Goal: Task Accomplishment & Management: Manage account settings

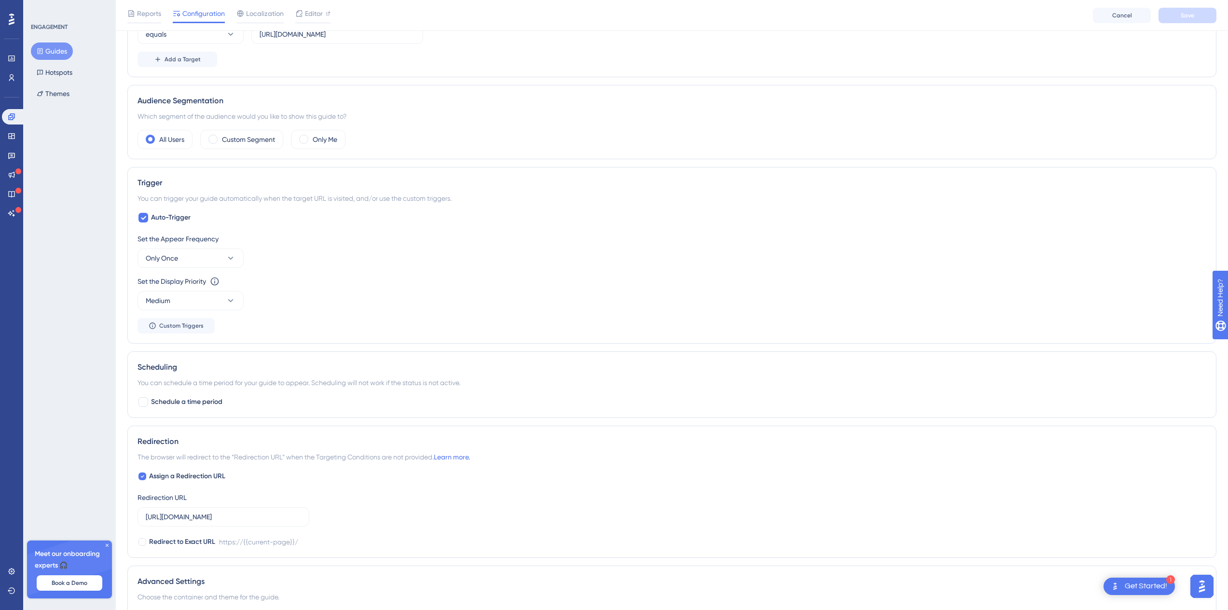
scroll to position [418, 0]
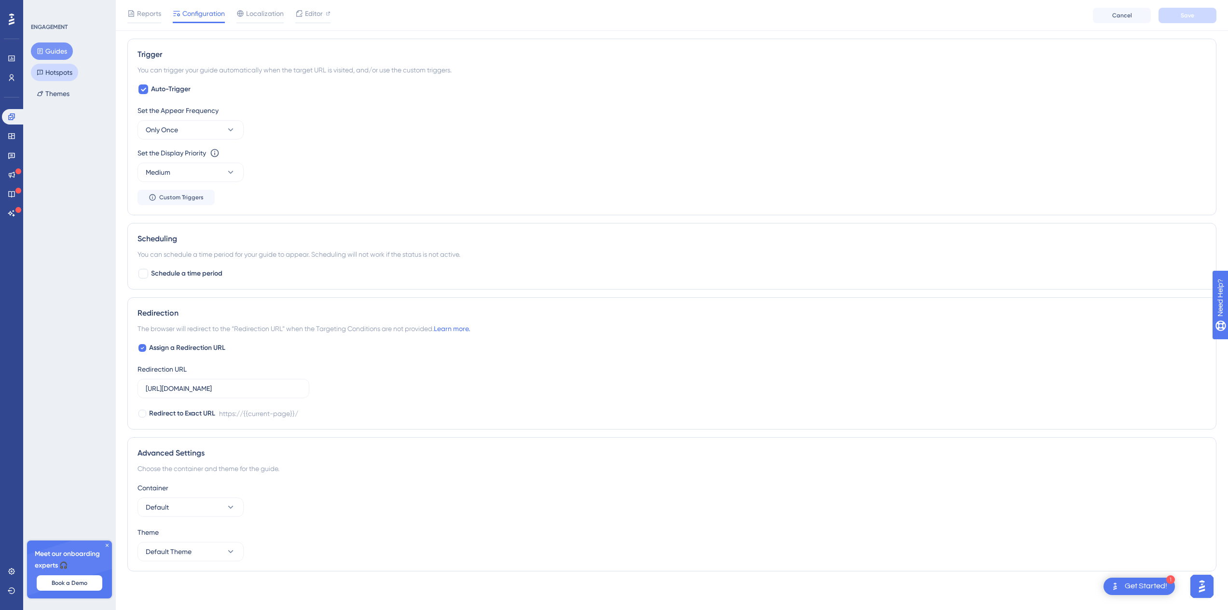
click at [46, 70] on button "Hotspots" at bounding box center [54, 72] width 47 height 17
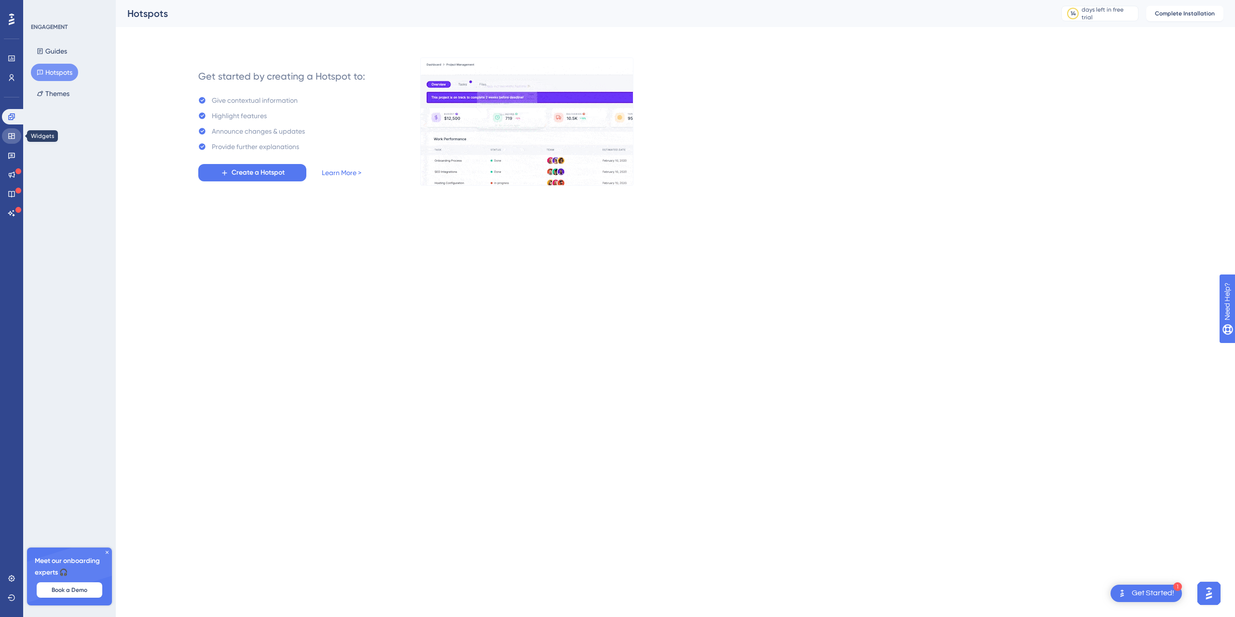
click at [7, 139] on link at bounding box center [11, 135] width 19 height 15
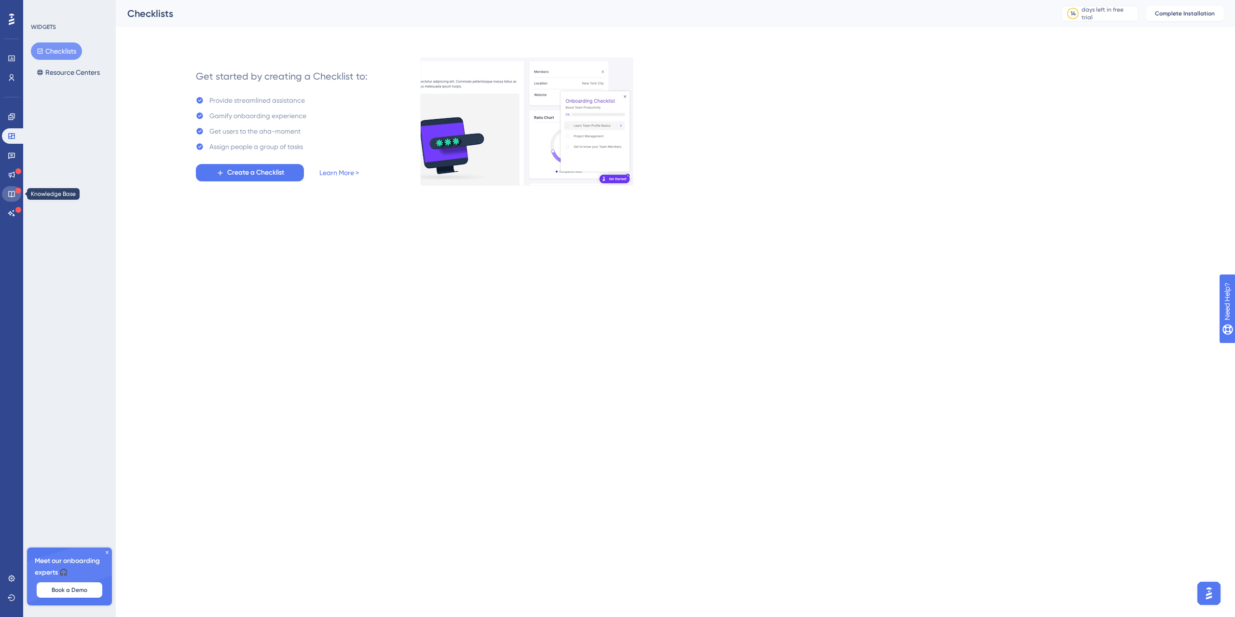
click at [12, 187] on link at bounding box center [11, 193] width 19 height 15
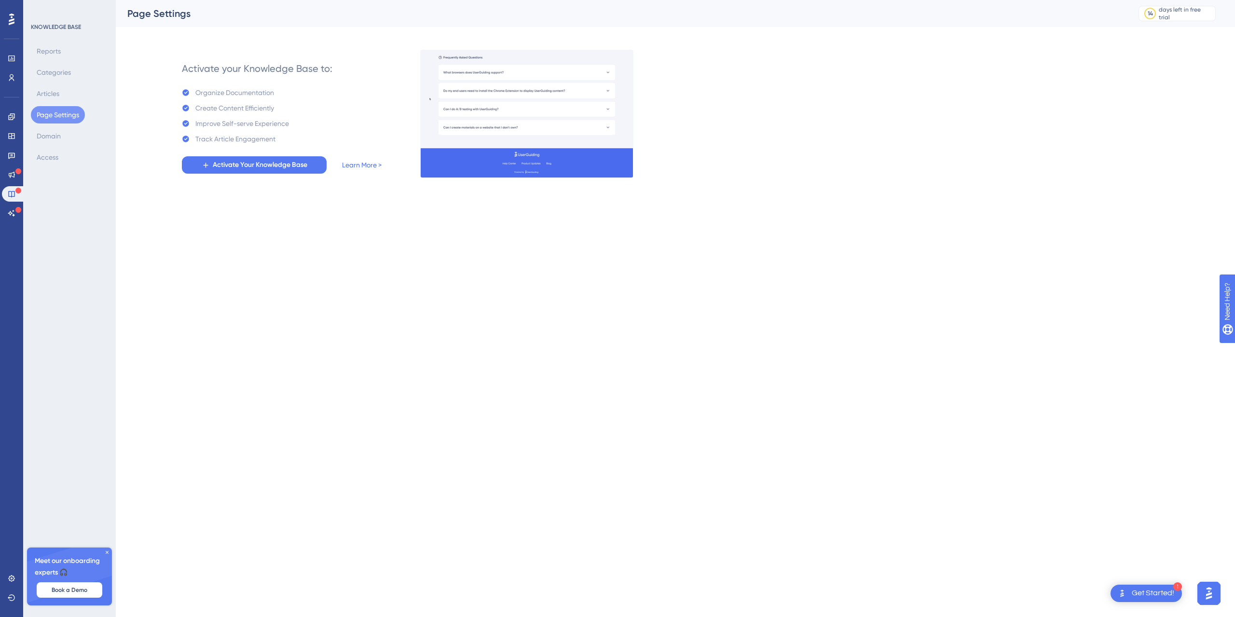
drag, startPoint x: 15, startPoint y: 183, endPoint x: 0, endPoint y: 238, distance: 57.1
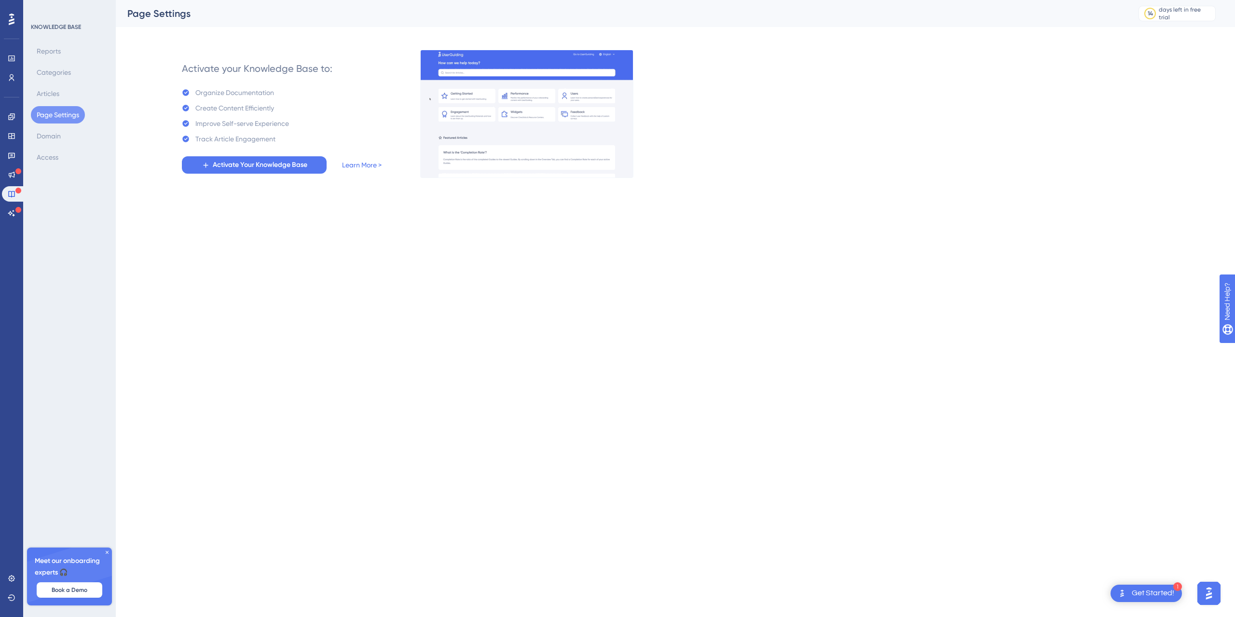
click at [0, 238] on div "Performance Users Engagement Widgets Feedback Product Updates Knowledge Base AI…" at bounding box center [11, 308] width 23 height 617
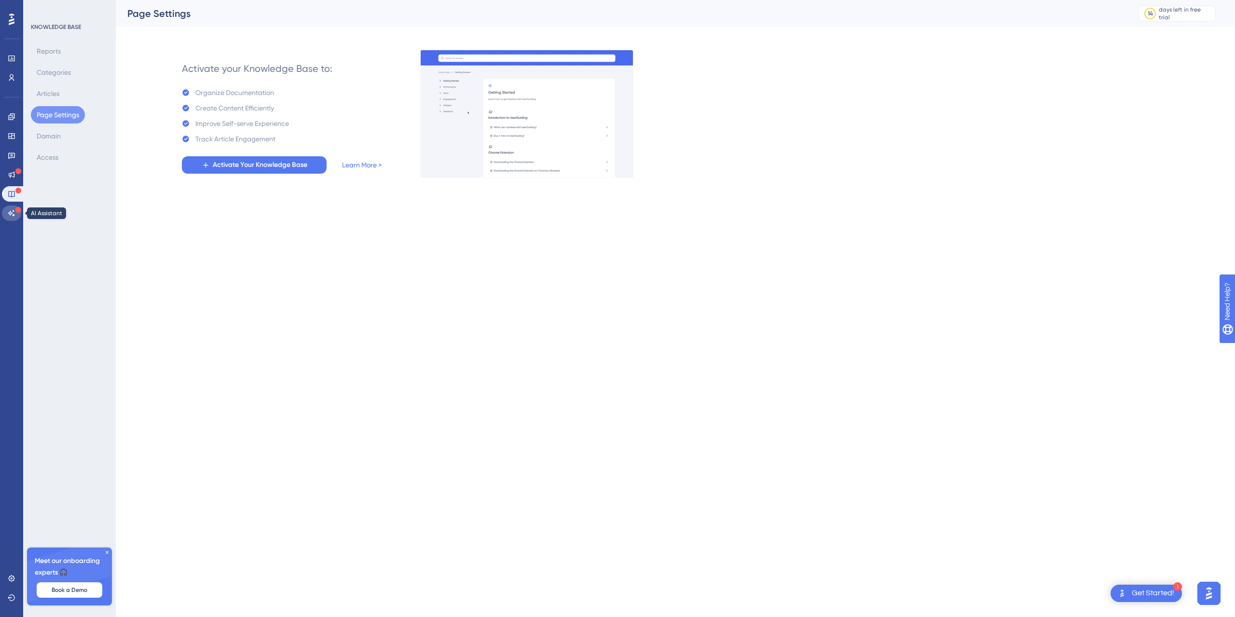
click at [13, 212] on icon at bounding box center [12, 213] width 8 height 8
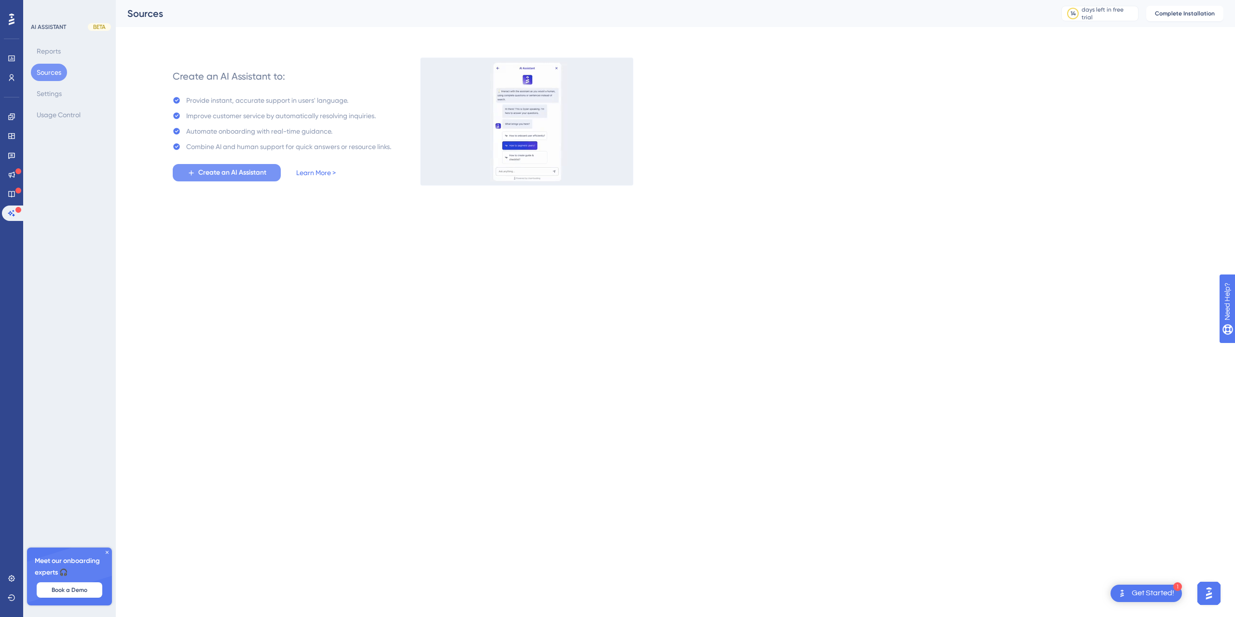
click at [254, 172] on span "Create an AI Assistant" at bounding box center [232, 173] width 68 height 12
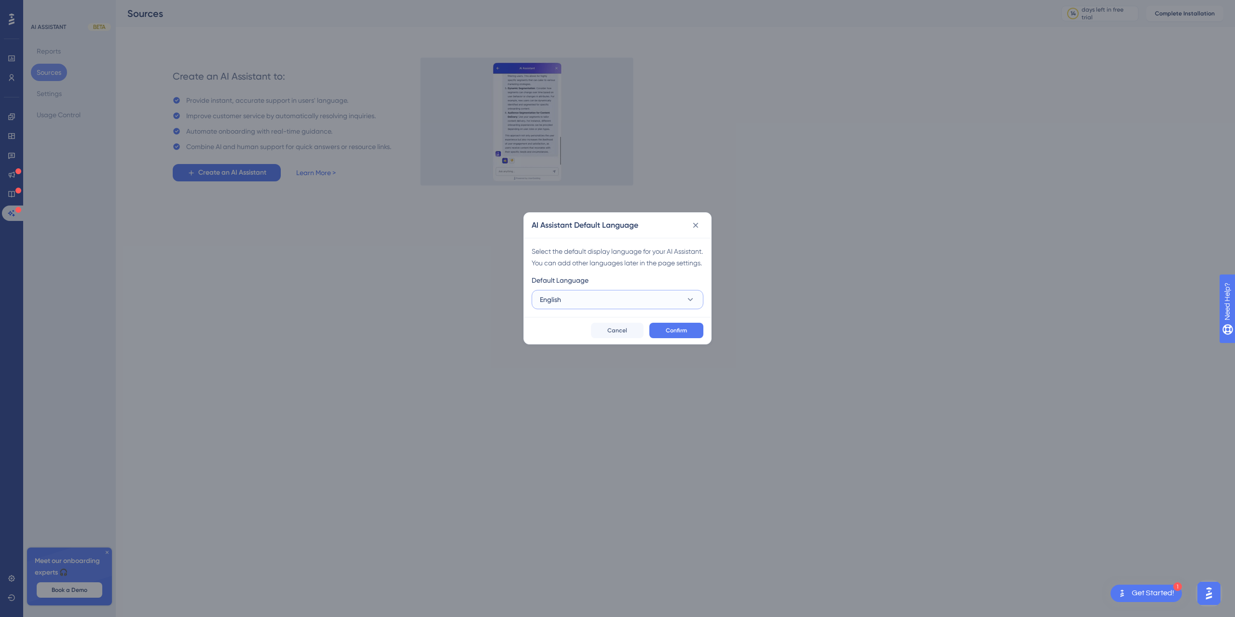
click at [695, 304] on icon at bounding box center [691, 300] width 10 height 10
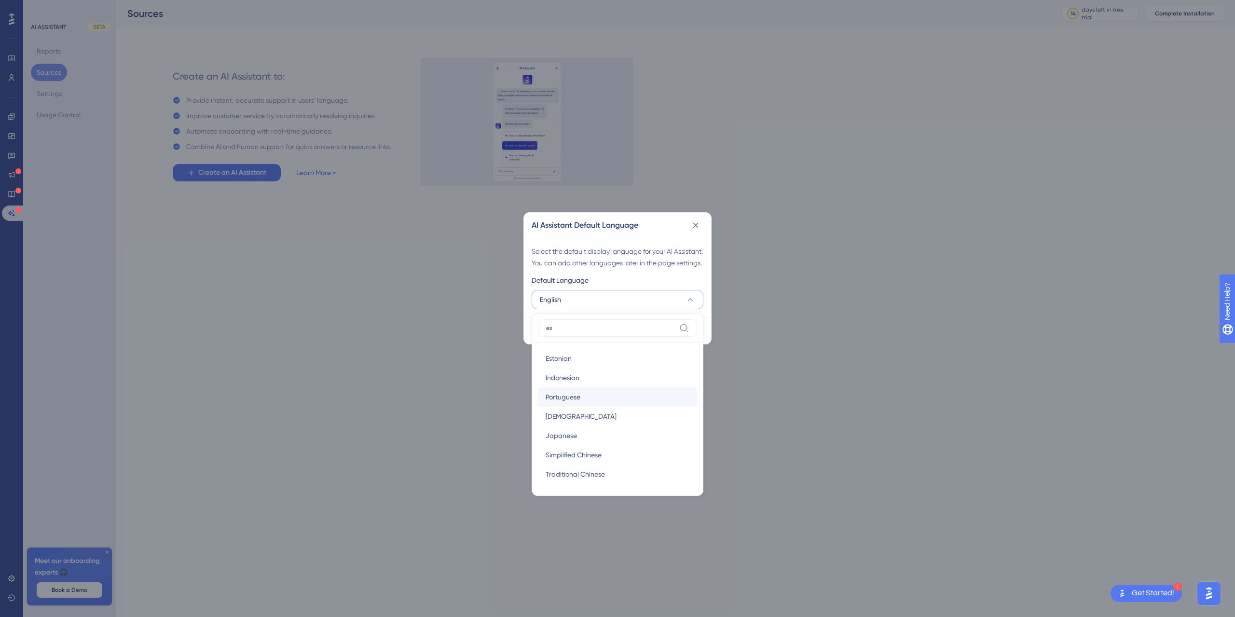
type input "e"
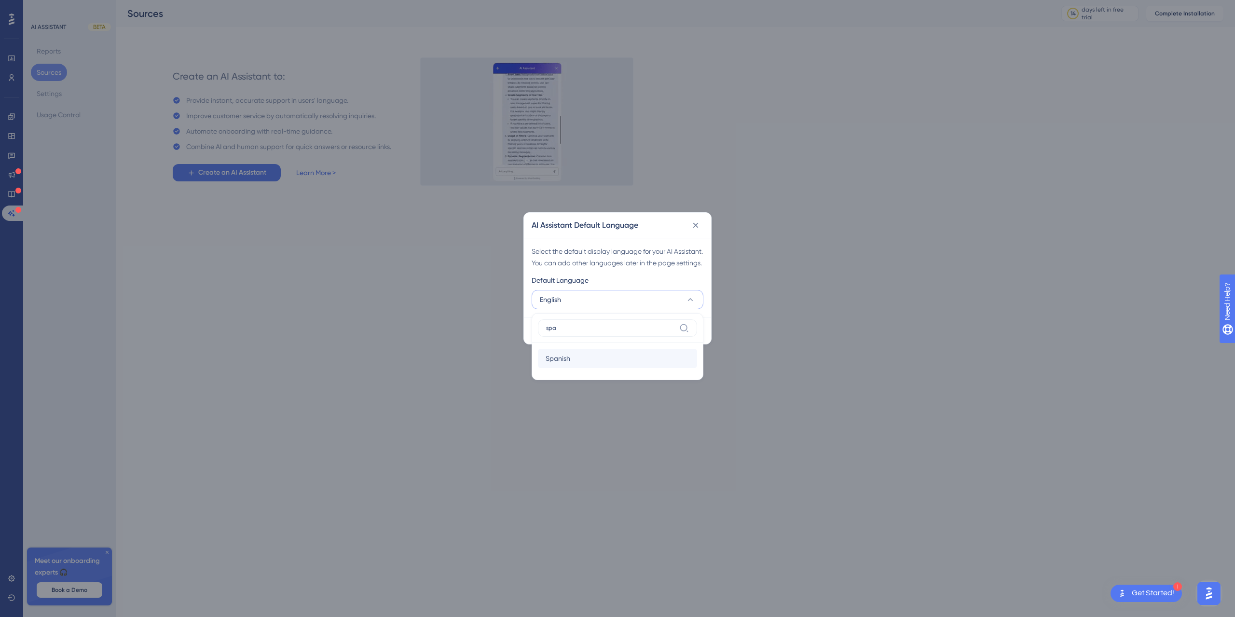
type input "spa"
click at [563, 364] on span "Spanish" at bounding box center [558, 359] width 25 height 12
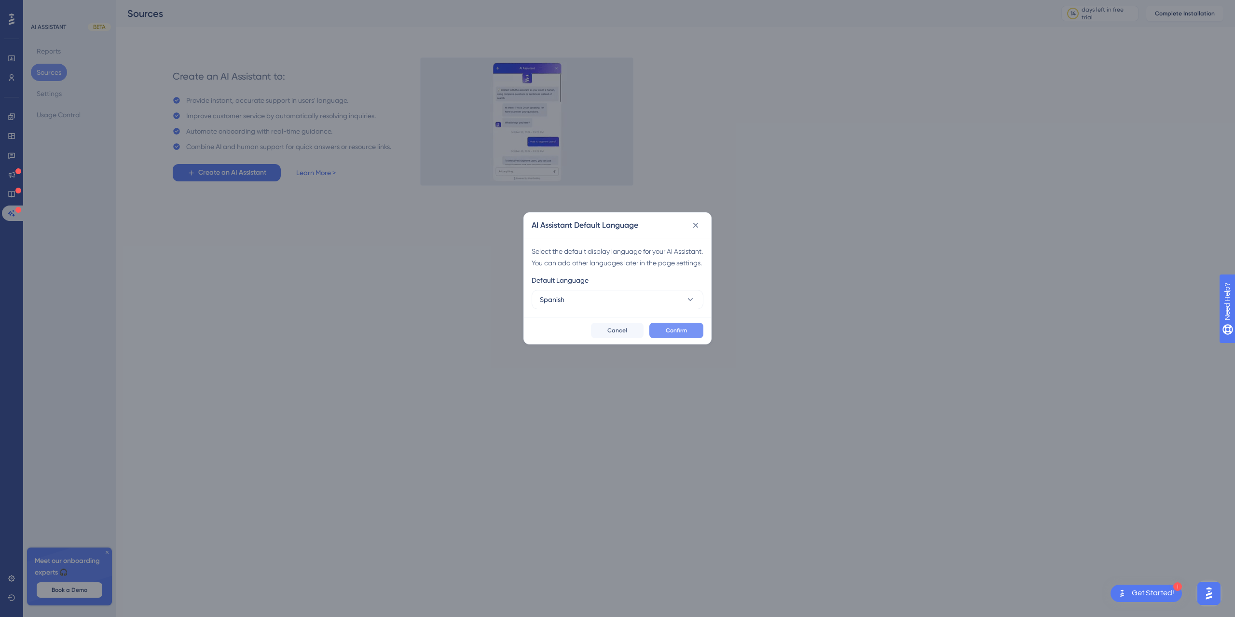
click at [686, 335] on button "Confirm" at bounding box center [676, 330] width 54 height 15
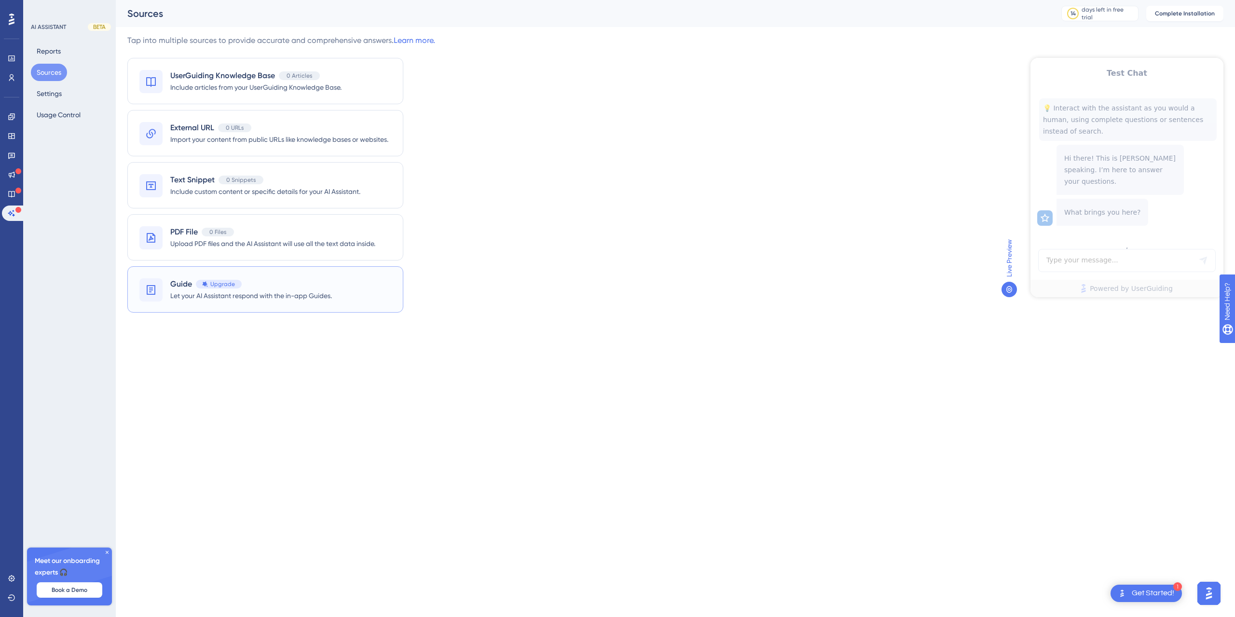
click at [181, 288] on span "Guide" at bounding box center [181, 284] width 22 height 12
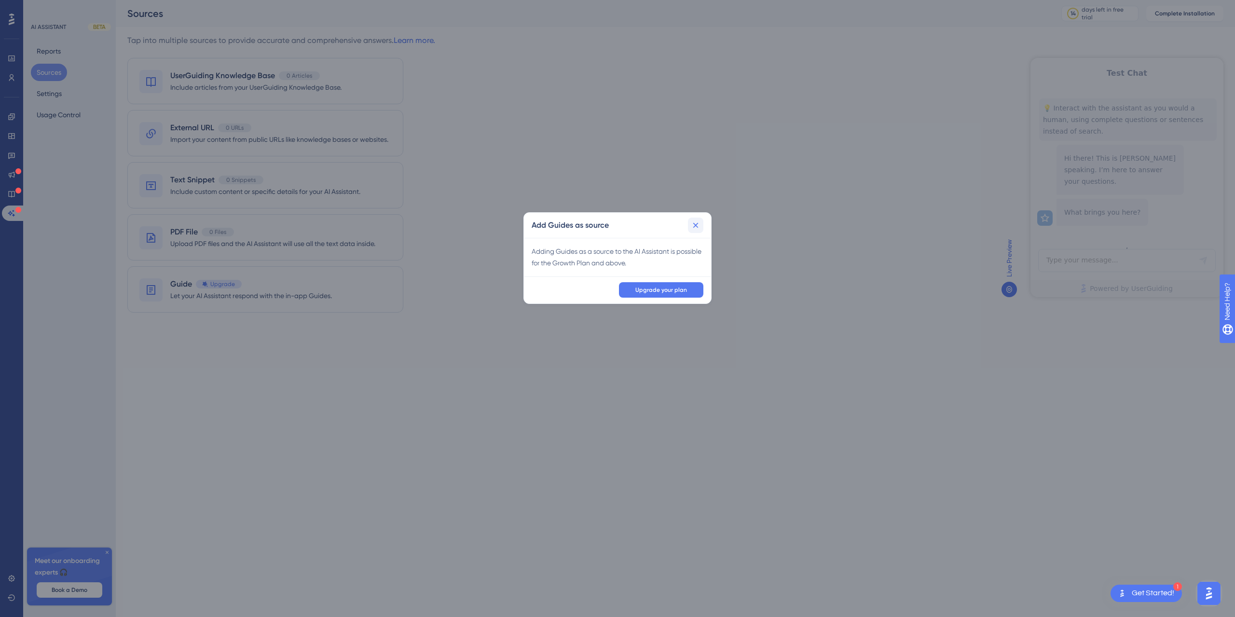
click at [693, 226] on icon at bounding box center [696, 226] width 10 height 10
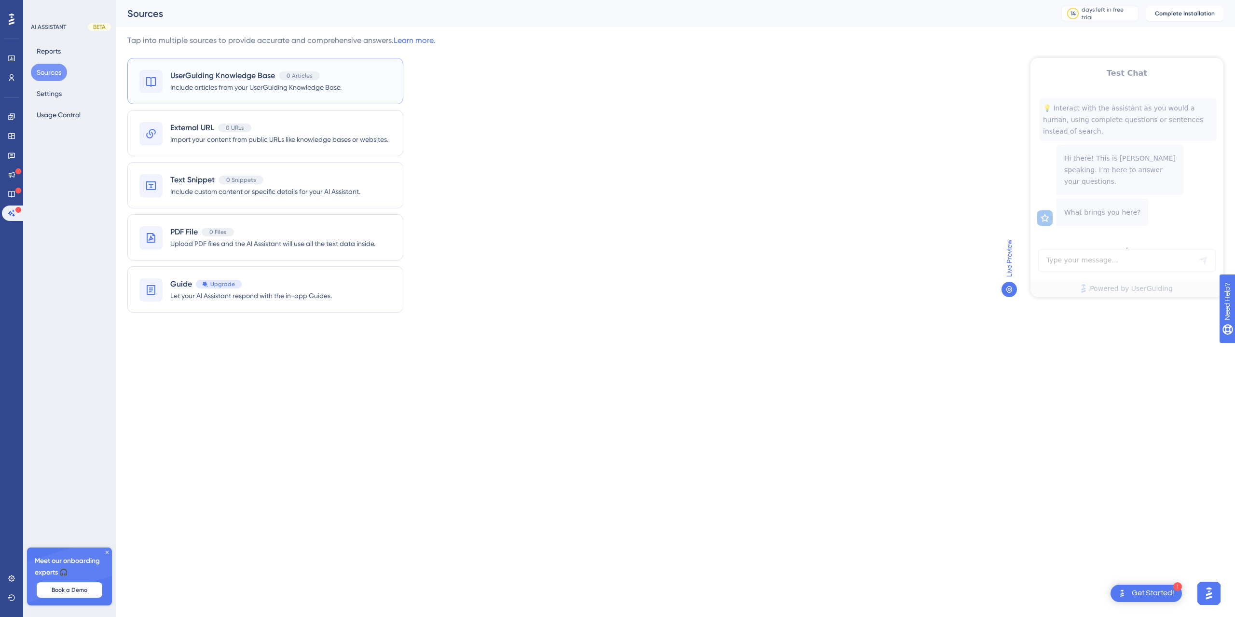
click at [242, 72] on span "UserGuiding Knowledge Base" at bounding box center [222, 76] width 105 height 12
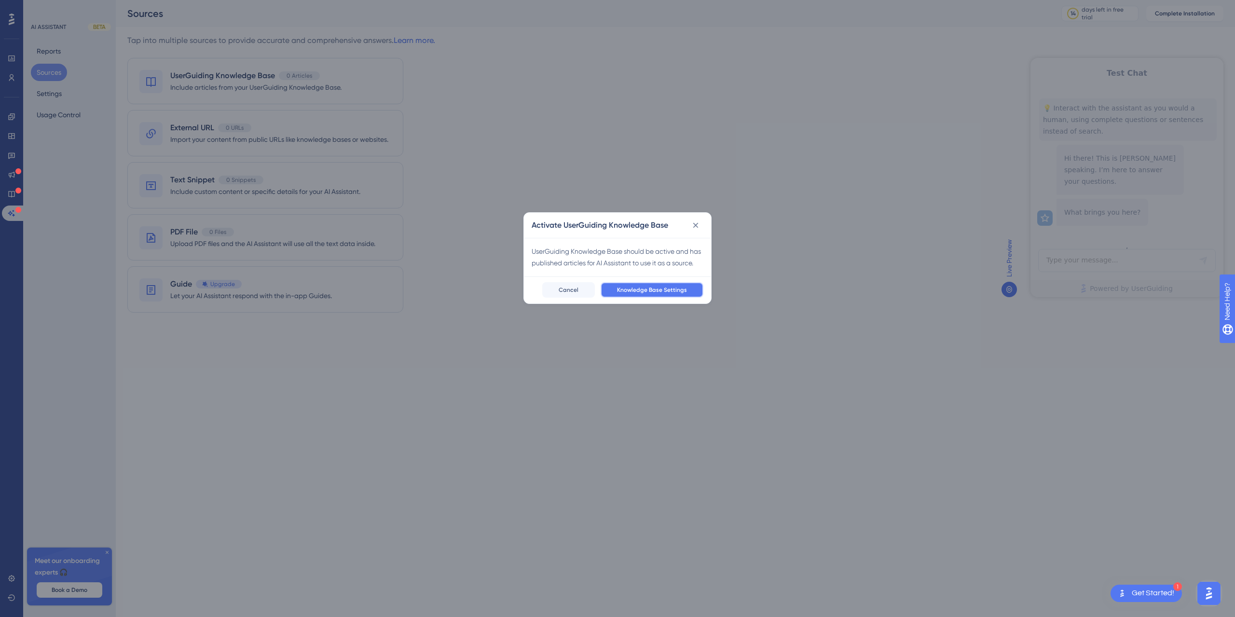
click at [649, 286] on span "Knowledge Base Settings" at bounding box center [652, 290] width 70 height 8
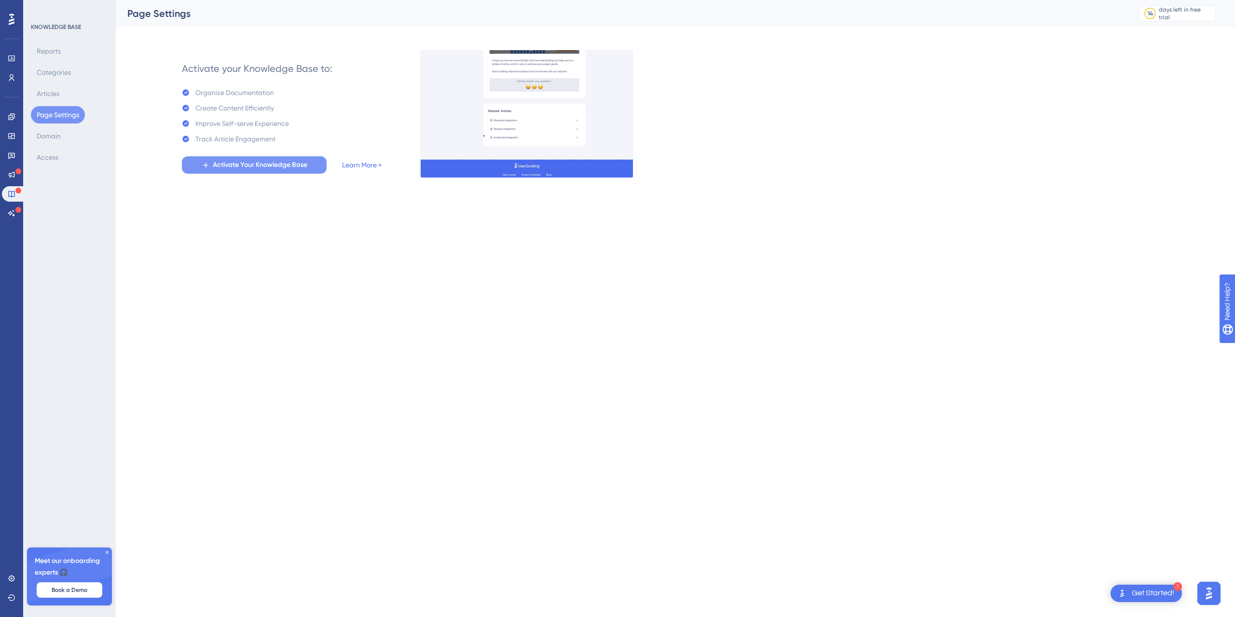
click at [260, 164] on span "Activate Your Knowledge Base" at bounding box center [260, 165] width 95 height 12
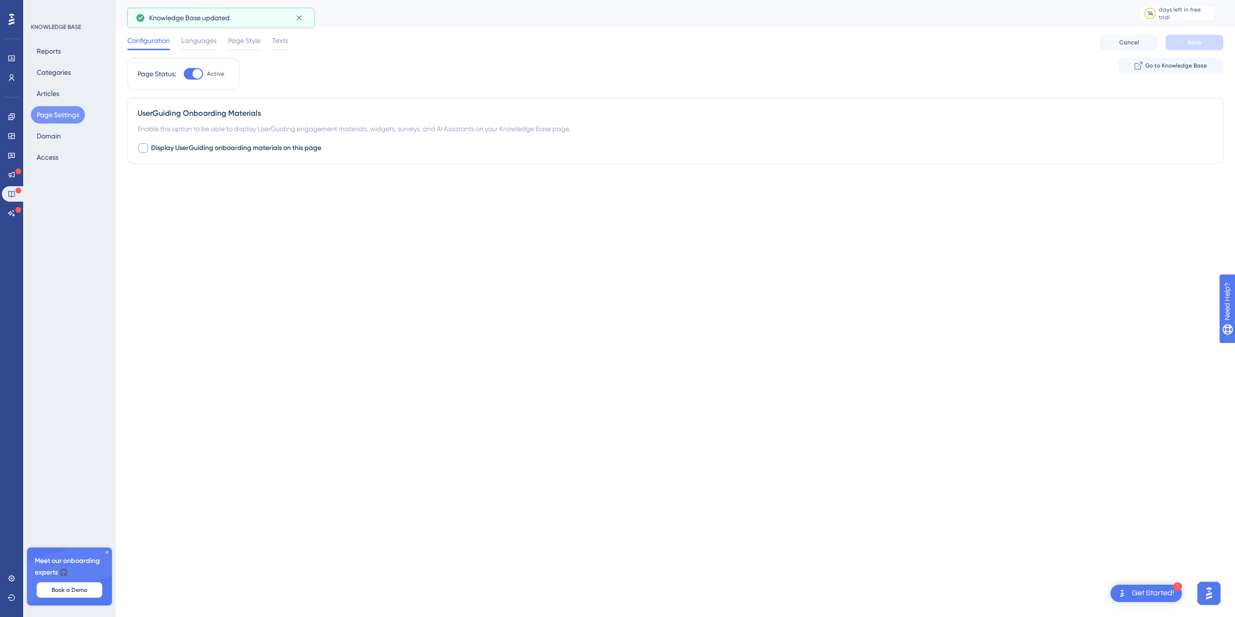
click at [293, 147] on span "Display UserGuiding onboarding materials on this page" at bounding box center [236, 148] width 170 height 12
checkbox input "true"
click at [234, 209] on icon at bounding box center [231, 208] width 10 height 10
click at [159, 234] on span "Default" at bounding box center [163, 238] width 23 height 12
click at [209, 41] on span "Languages" at bounding box center [198, 41] width 35 height 12
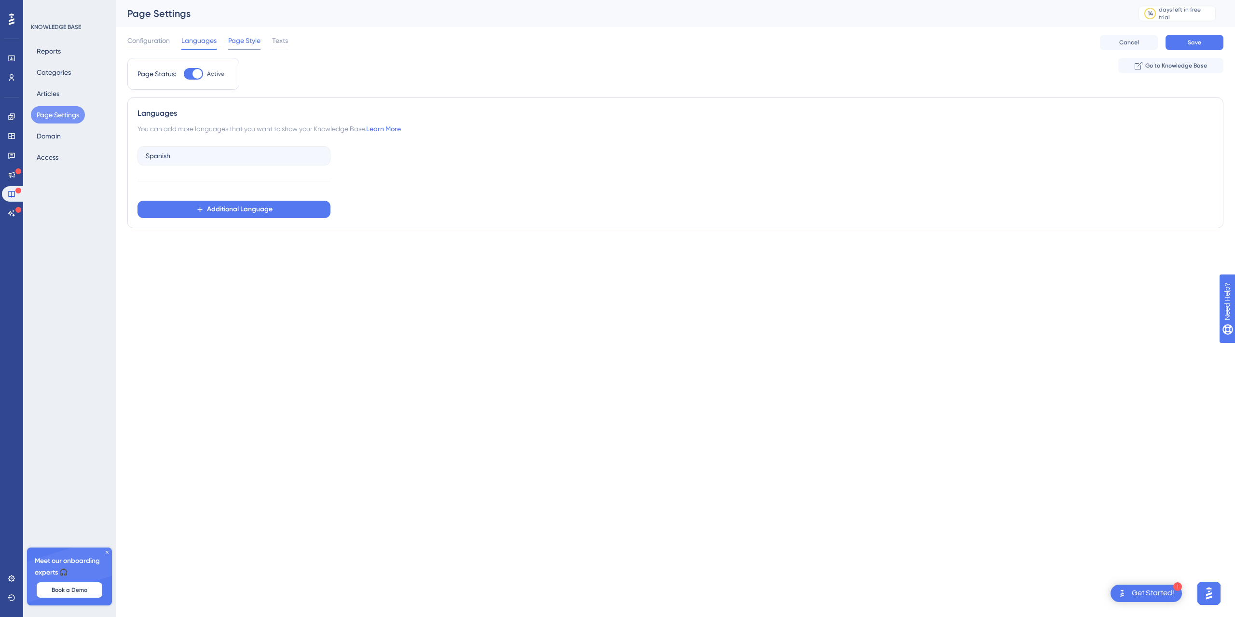
click at [240, 41] on span "Page Style" at bounding box center [244, 41] width 32 height 12
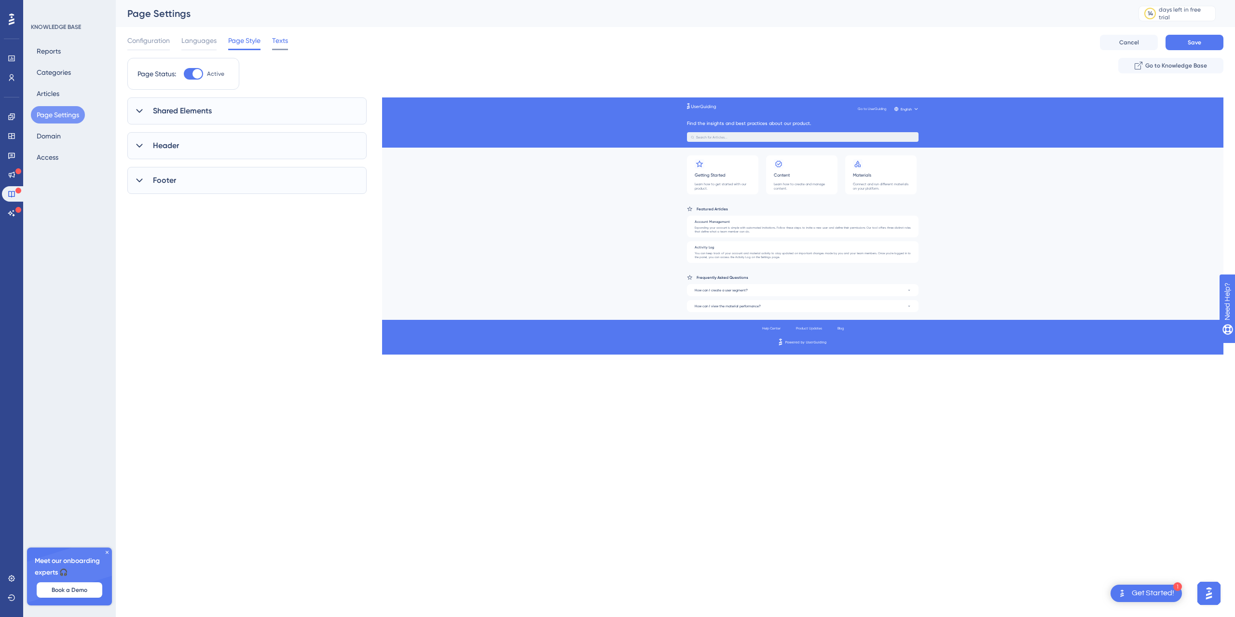
click at [284, 46] on div "Texts" at bounding box center [280, 42] width 16 height 15
click at [1189, 43] on span "Save" at bounding box center [1195, 43] width 14 height 8
click at [1212, 59] on button "Go to Knowledge Base" at bounding box center [1170, 65] width 105 height 15
click at [40, 156] on button "Access" at bounding box center [47, 157] width 33 height 17
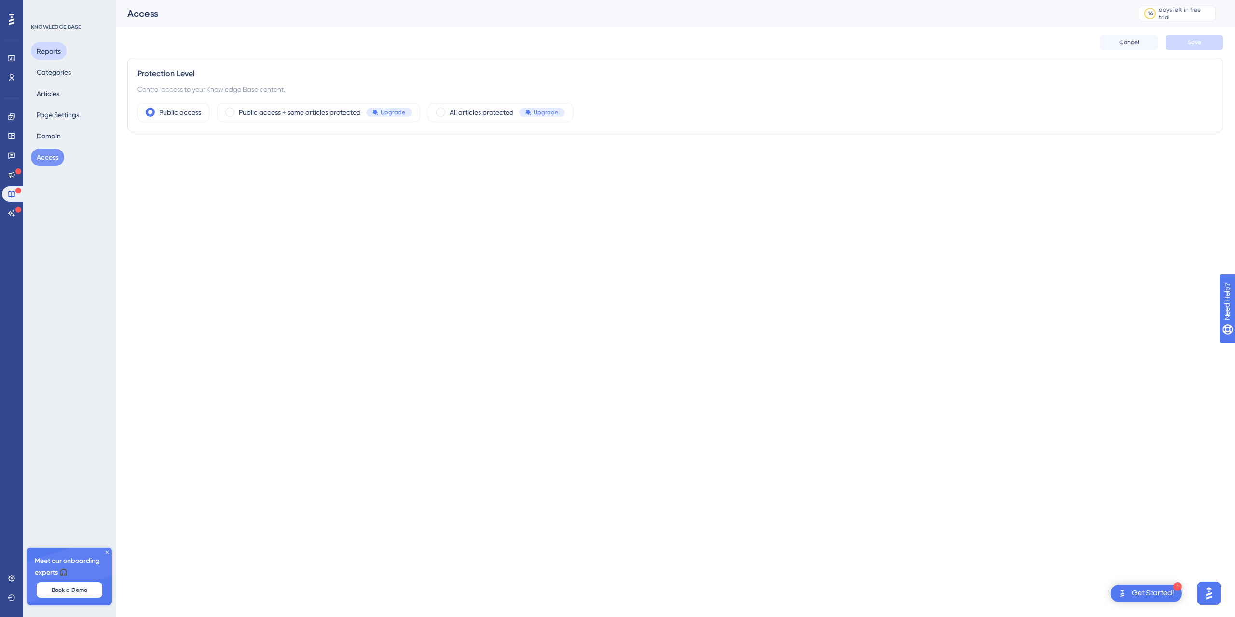
click at [53, 52] on button "Reports" at bounding box center [49, 50] width 36 height 17
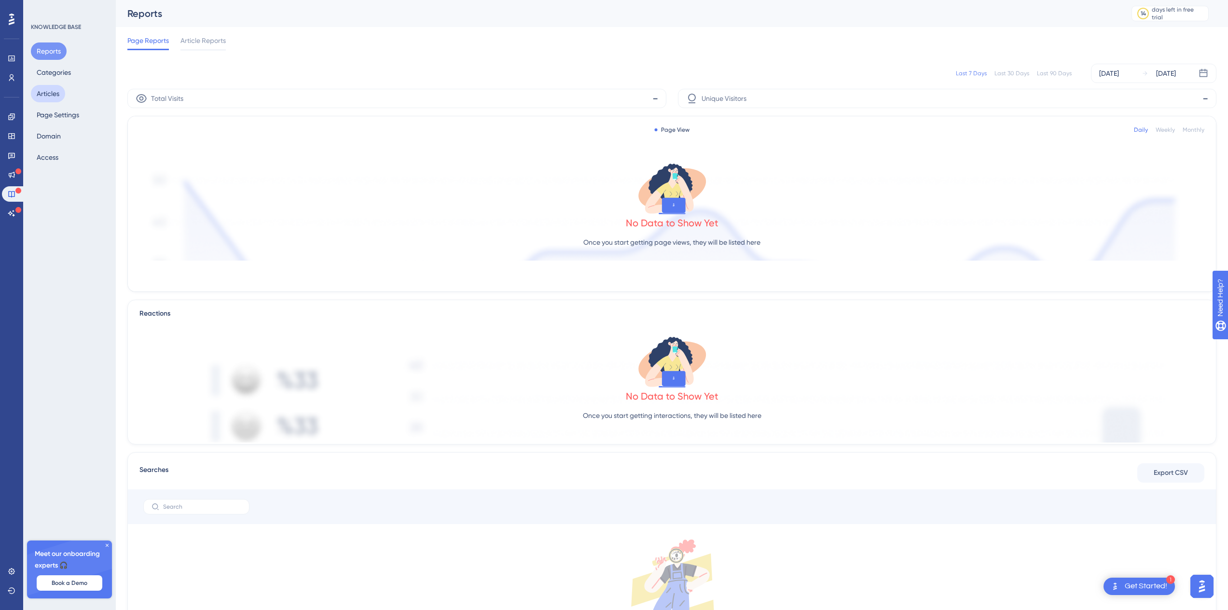
click at [54, 96] on button "Articles" at bounding box center [48, 93] width 34 height 17
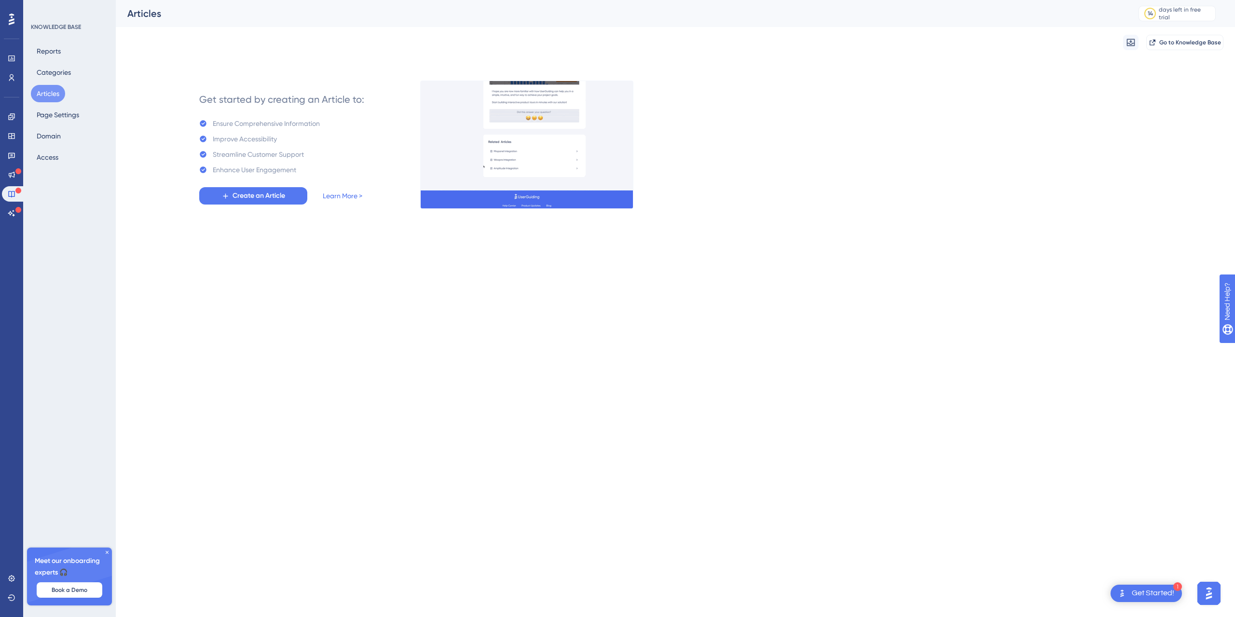
drag, startPoint x: 51, startPoint y: 91, endPoint x: 30, endPoint y: 185, distance: 96.3
click at [30, 185] on div "KNOWLEDGE BASE Reports Categories Articles Page Settings Domain Access Meet our…" at bounding box center [69, 308] width 93 height 617
click at [1181, 38] on button "Go to Knowledge Base" at bounding box center [1184, 42] width 77 height 15
